Goal: Transaction & Acquisition: Purchase product/service

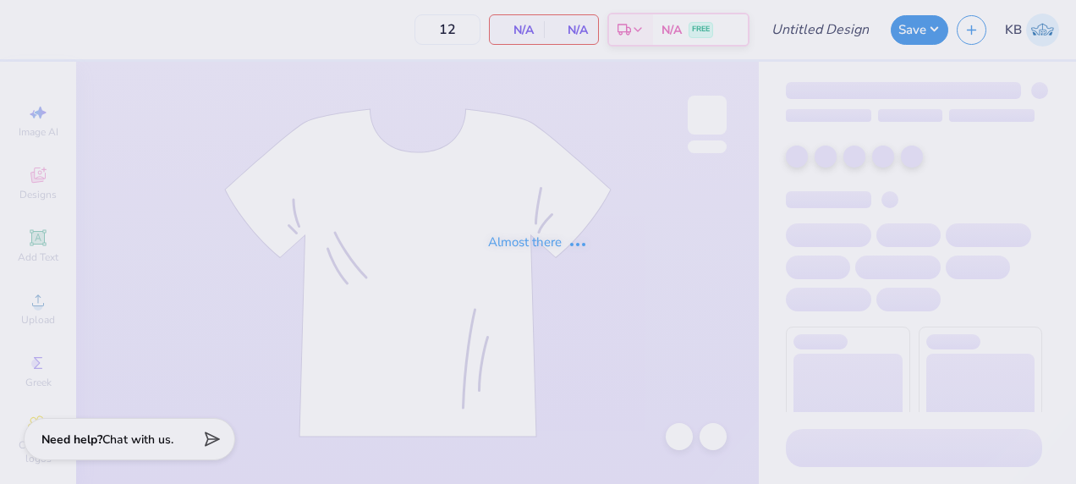
type input "SAE fall rush 2025"
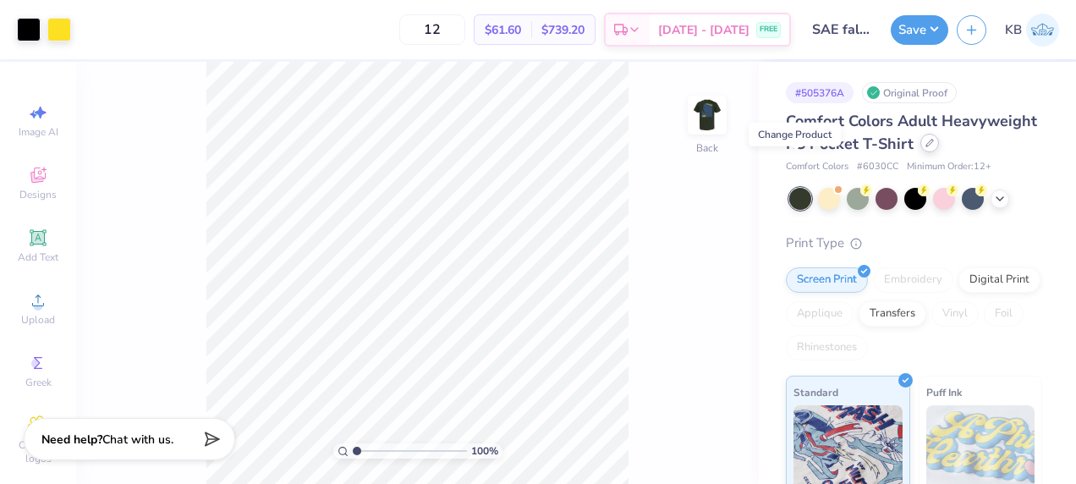
click at [925, 147] on icon at bounding box center [929, 143] width 8 height 8
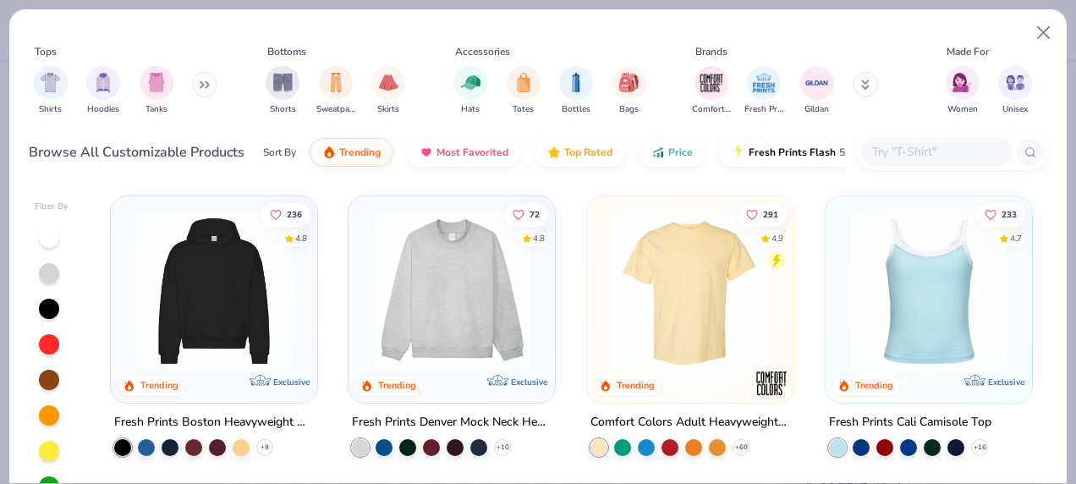
click at [856, 83] on button at bounding box center [864, 84] width 25 height 25
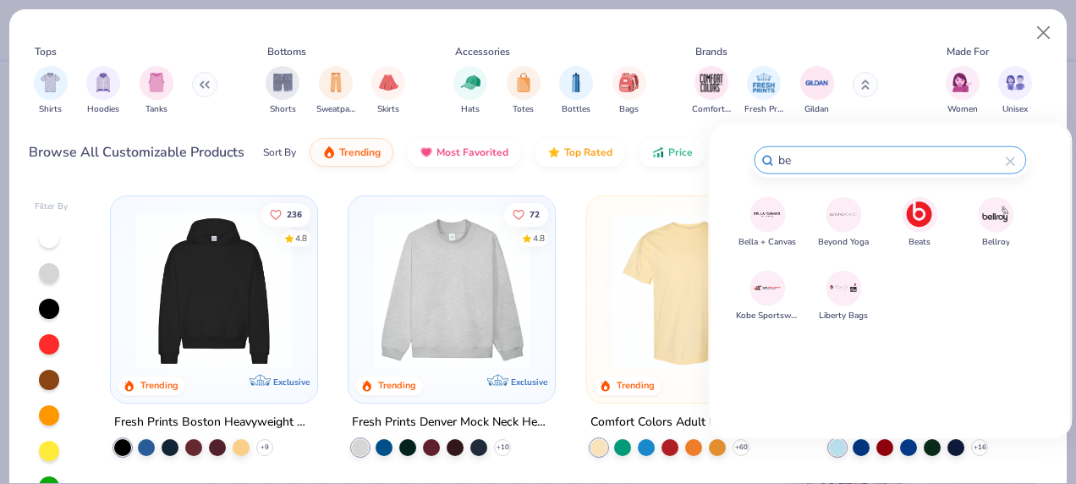
type input "be"
click at [770, 205] on img at bounding box center [768, 215] width 30 height 30
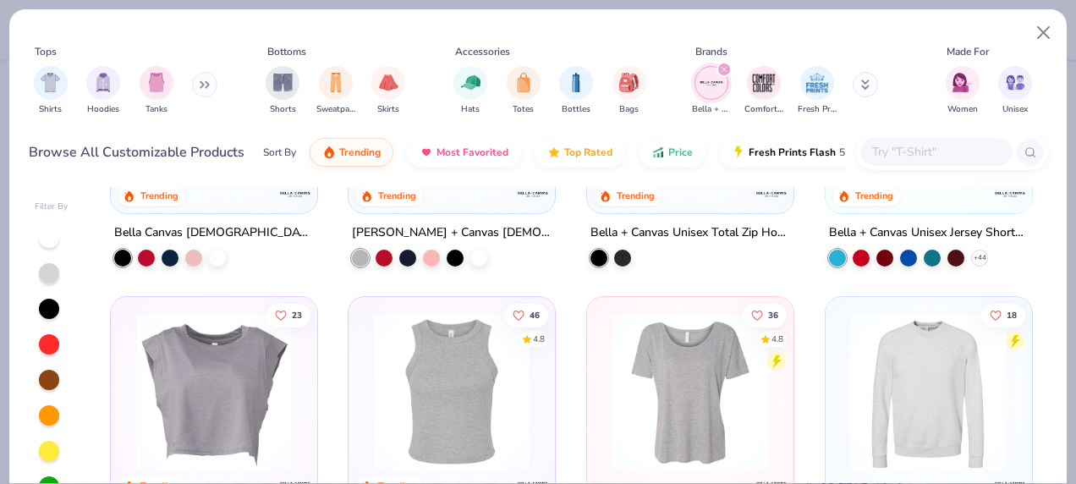
scroll to position [73, 0]
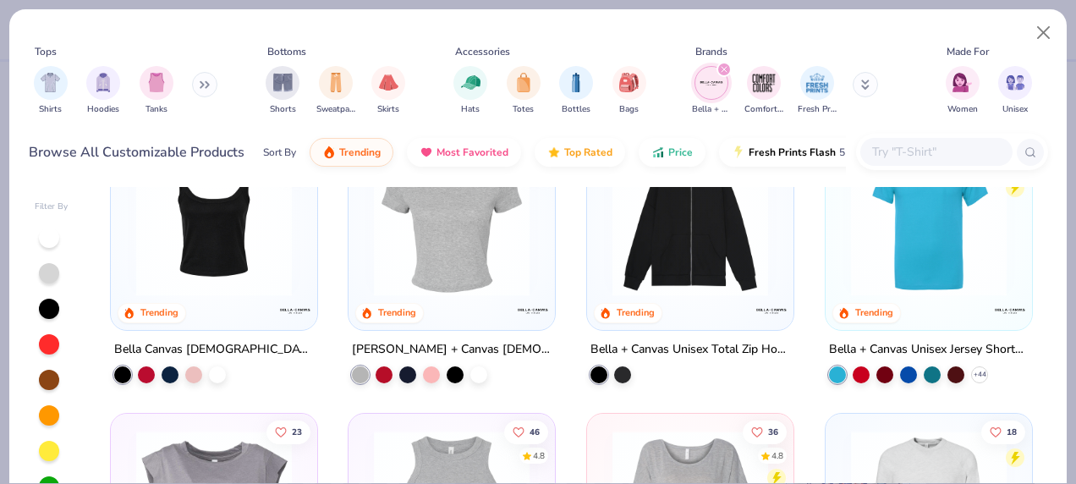
click at [917, 260] on img at bounding box center [928, 218] width 173 height 156
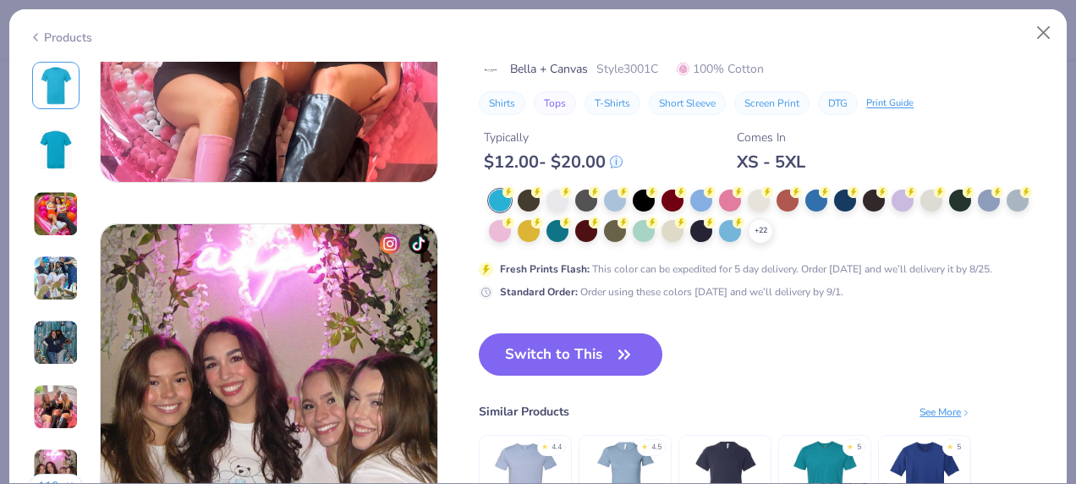
scroll to position [2065, 0]
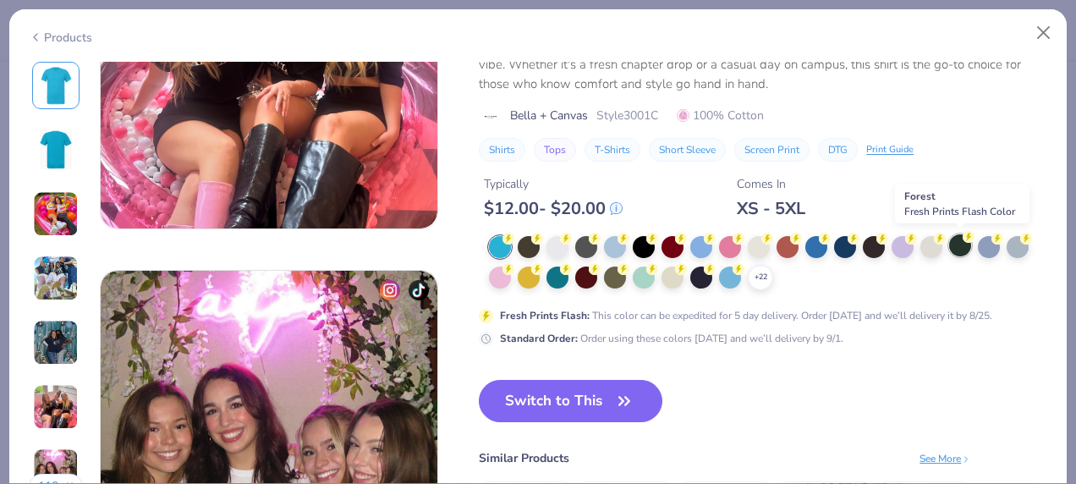
click at [956, 244] on div at bounding box center [960, 245] width 22 height 22
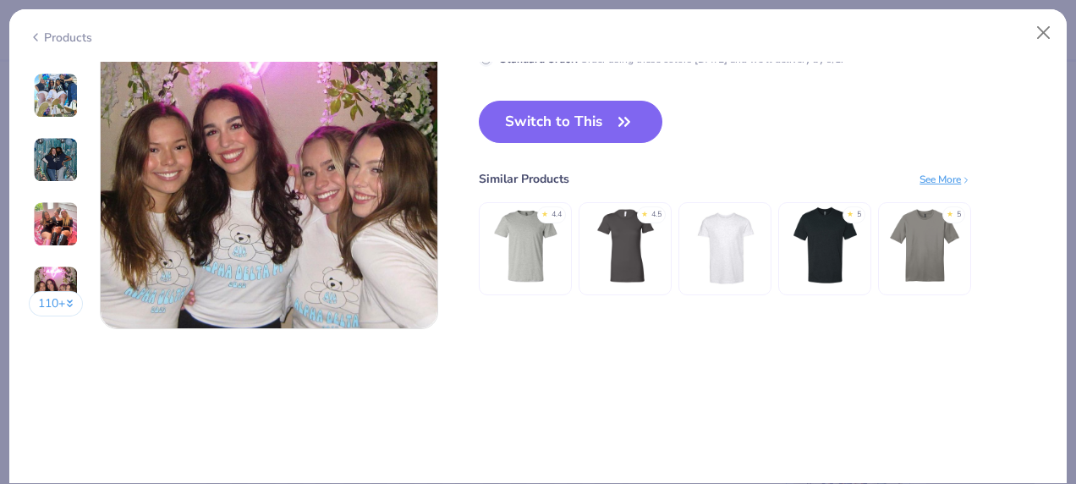
scroll to position [2227, 0]
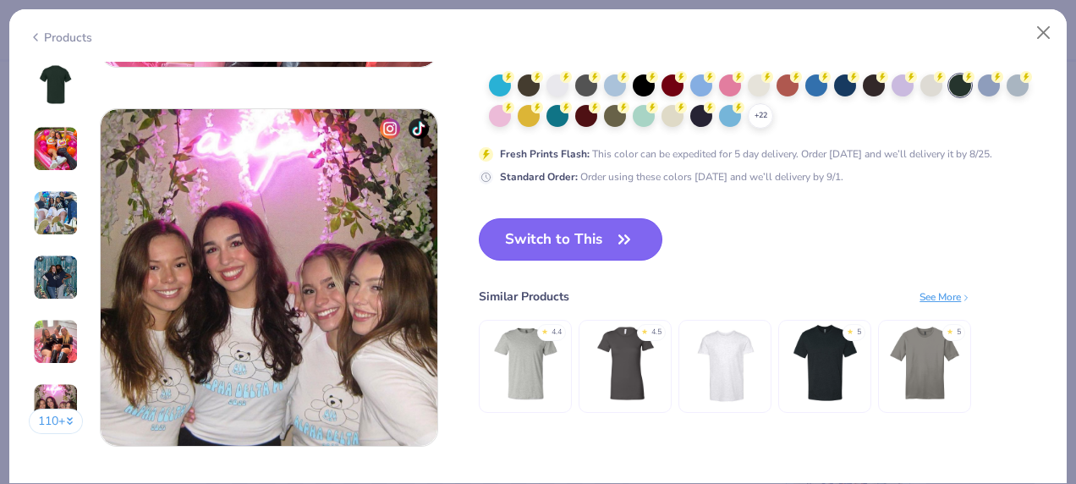
click at [572, 248] on button "Switch to This" at bounding box center [571, 239] width 184 height 42
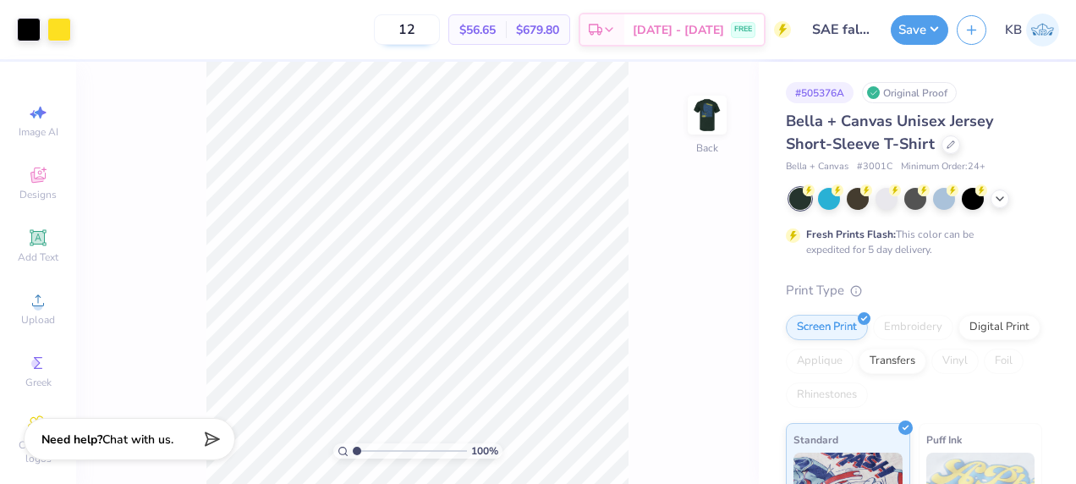
click at [407, 21] on input "12" at bounding box center [407, 29] width 66 height 30
click at [425, 28] on input "12" at bounding box center [407, 29] width 66 height 30
type input "1"
type input "30"
click at [764, 420] on div "# 505376A Original Proof Bella + Canvas Unisex Jersey Short-Sleeve T-Shirt Bell…" at bounding box center [917, 433] width 317 height 743
